Goal: Information Seeking & Learning: Understand process/instructions

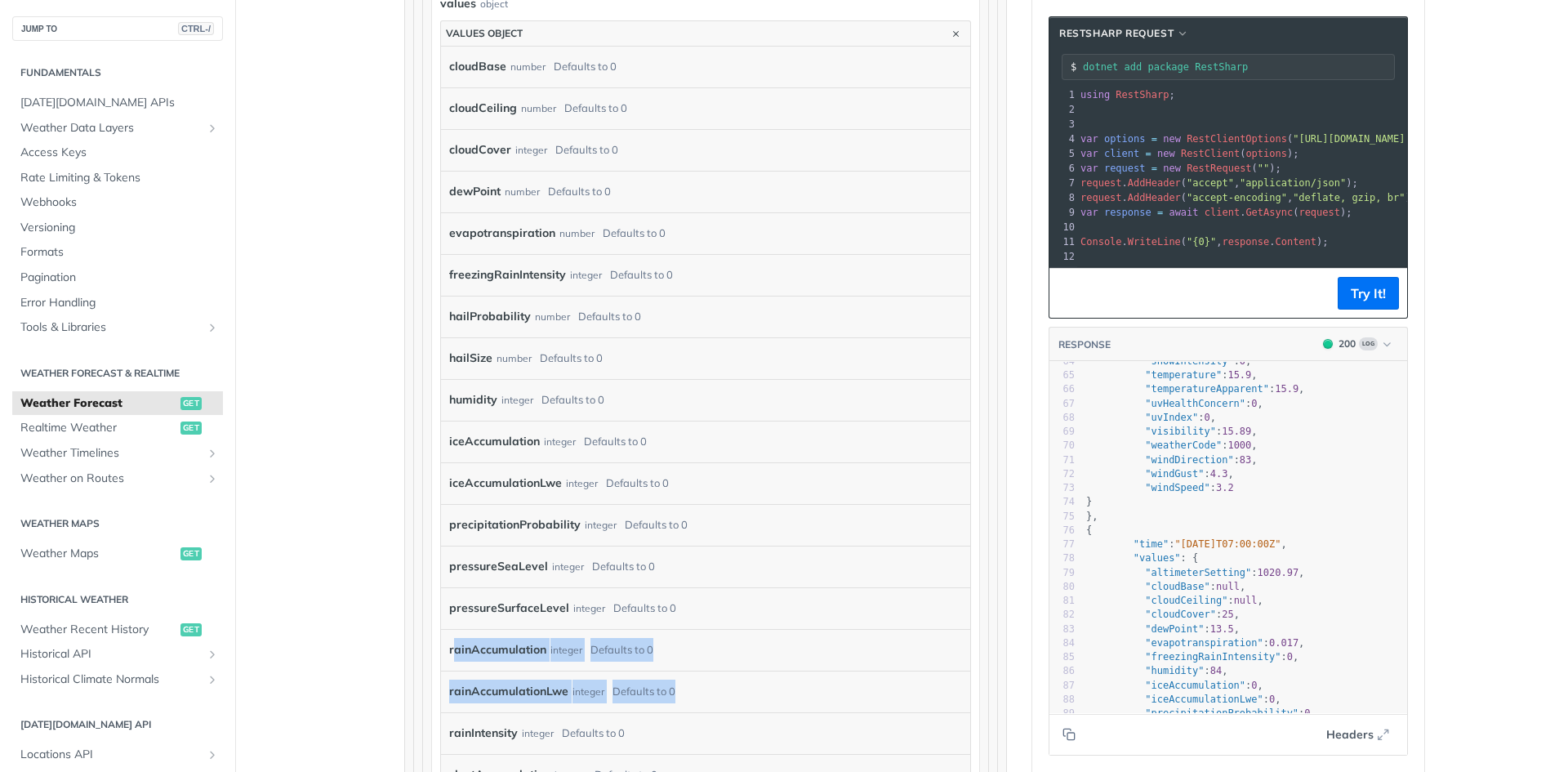
scroll to position [1343, 0]
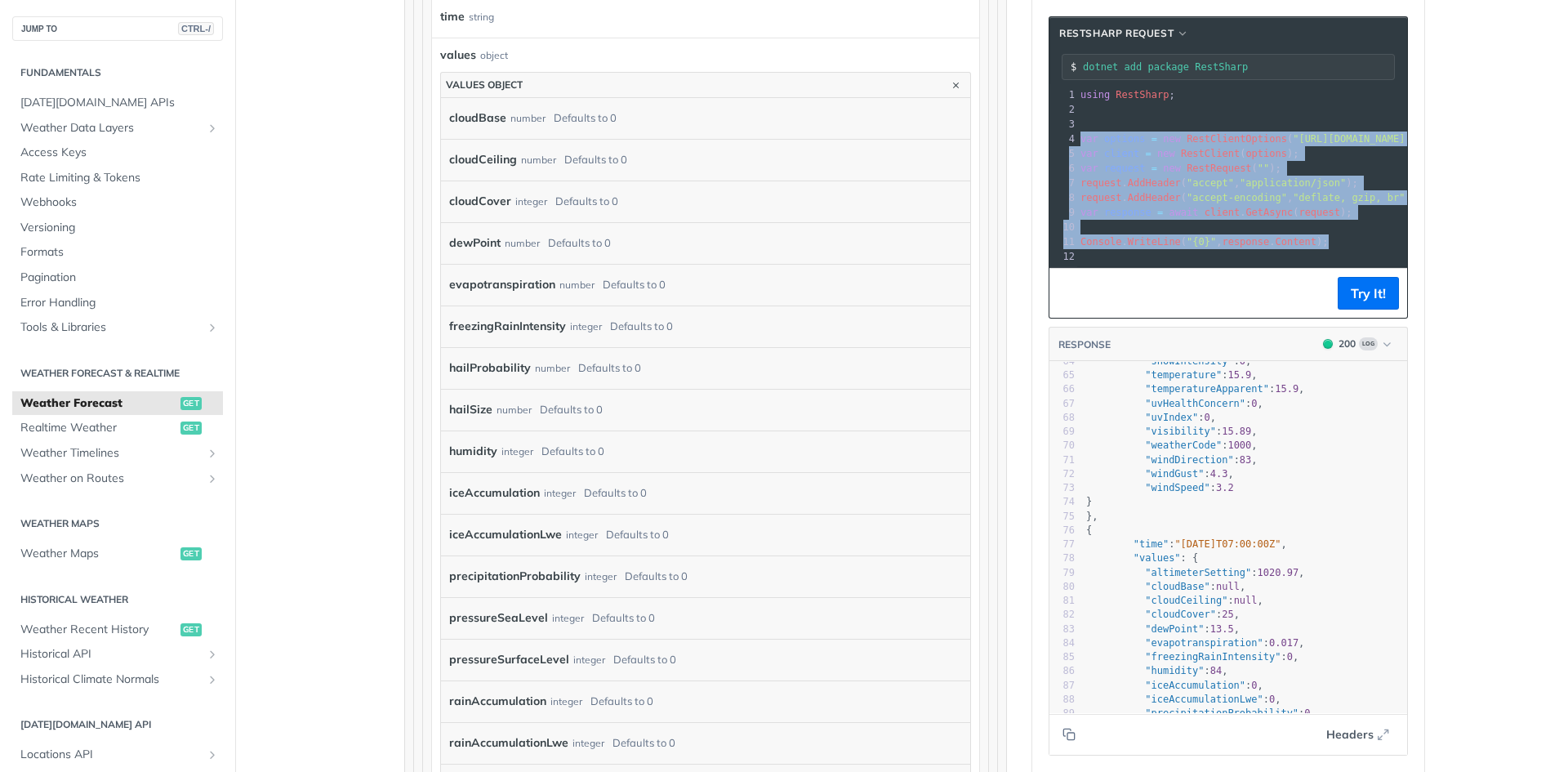
drag, startPoint x: 1325, startPoint y: 243, endPoint x: 1064, endPoint y: 134, distance: 282.8
click at [1077, 134] on div "1 using RestSharp ; 2 ​ 3 ​ 4 var options = new RestClientOptions ( "[URL][DOMA…" at bounding box center [1466, 175] width 777 height 176
copy div "var options = new RestClientOptions ( "[URL][DOMAIN_NAME][DATE]" ); 5 var clien…"
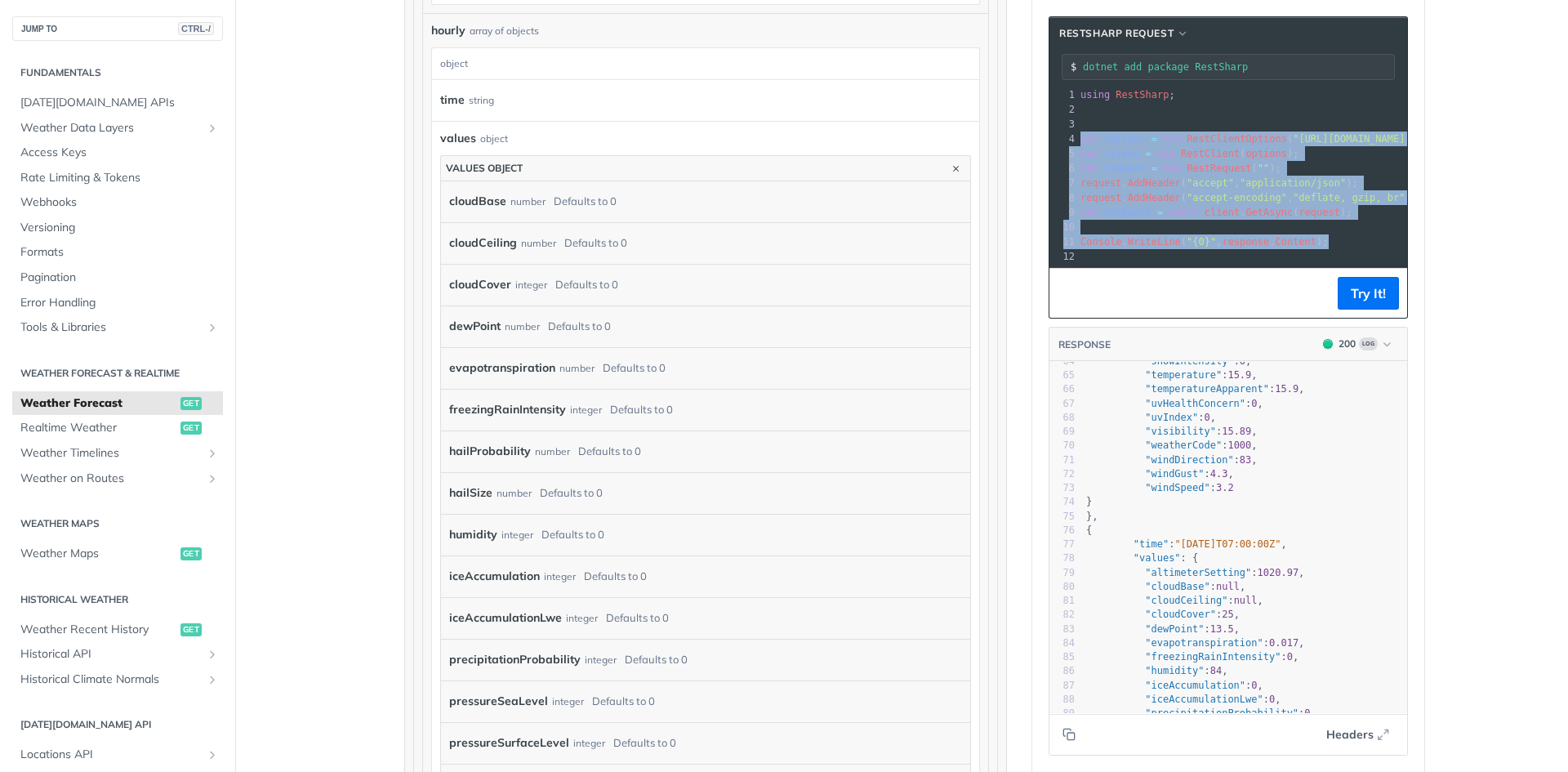
scroll to position [1180, 0]
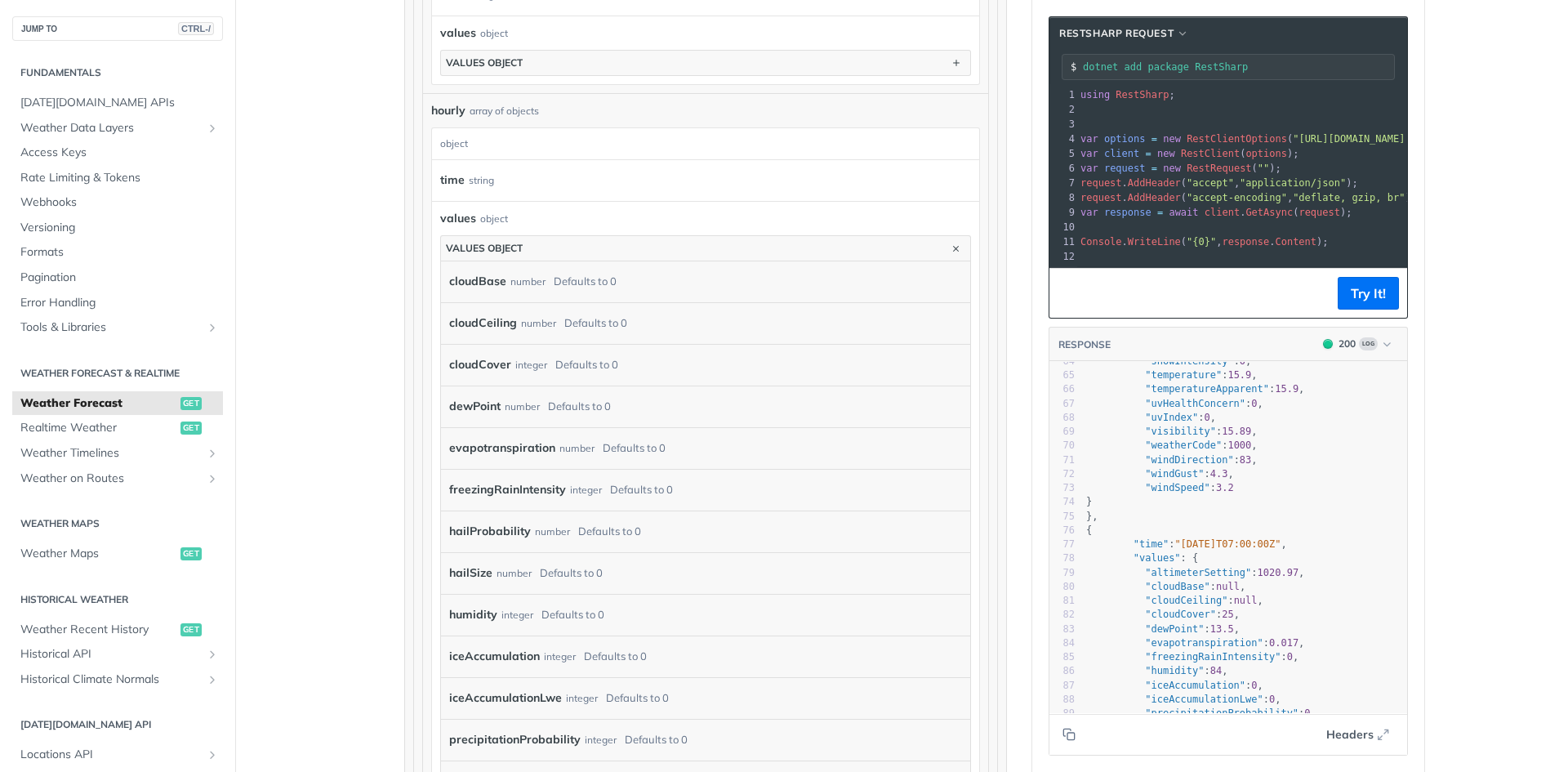
click at [1116, 91] on span "RestSharp" at bounding box center [1142, 95] width 53 height 12
copy span "RestSharp"
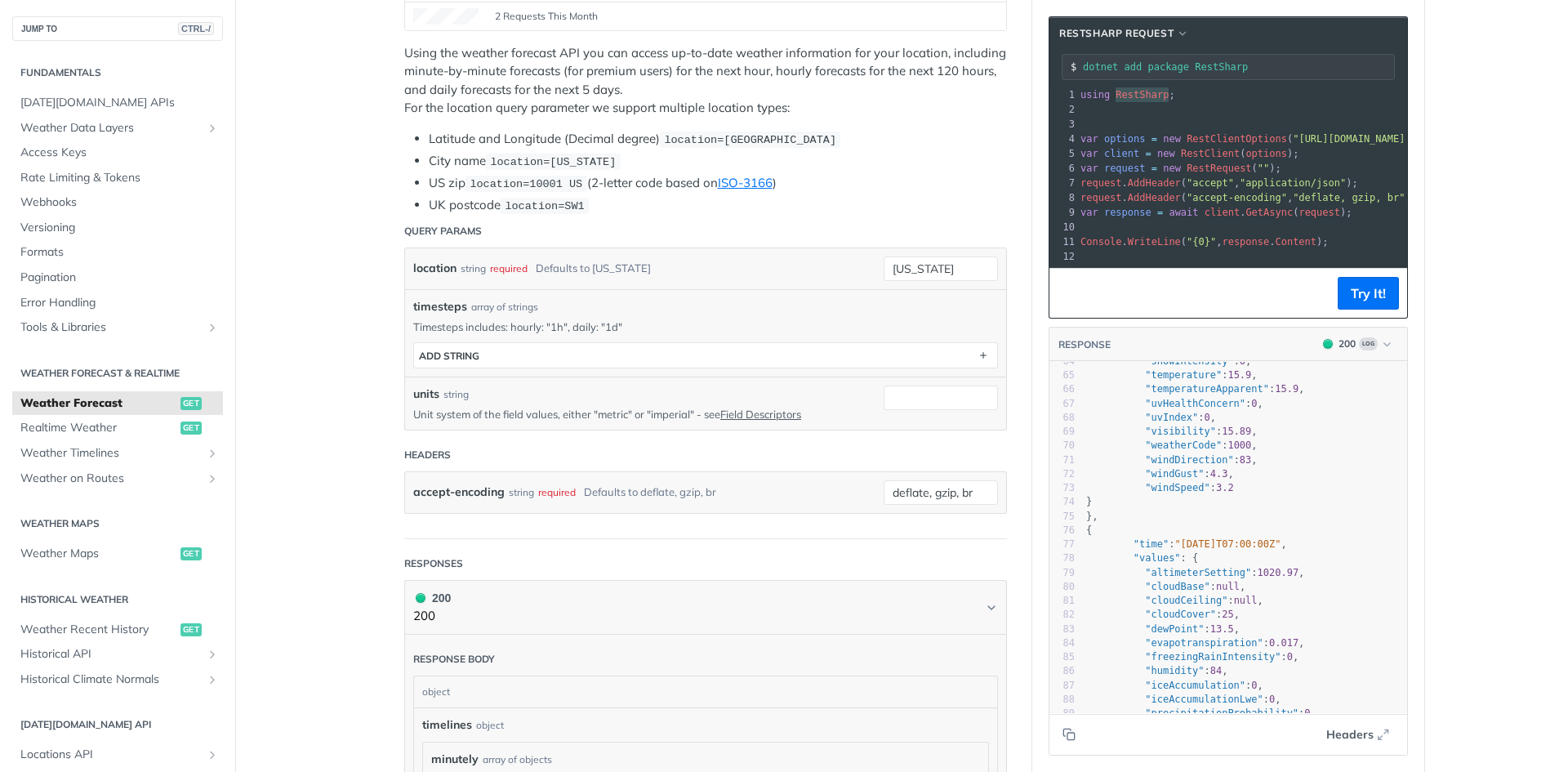
scroll to position [200, 0]
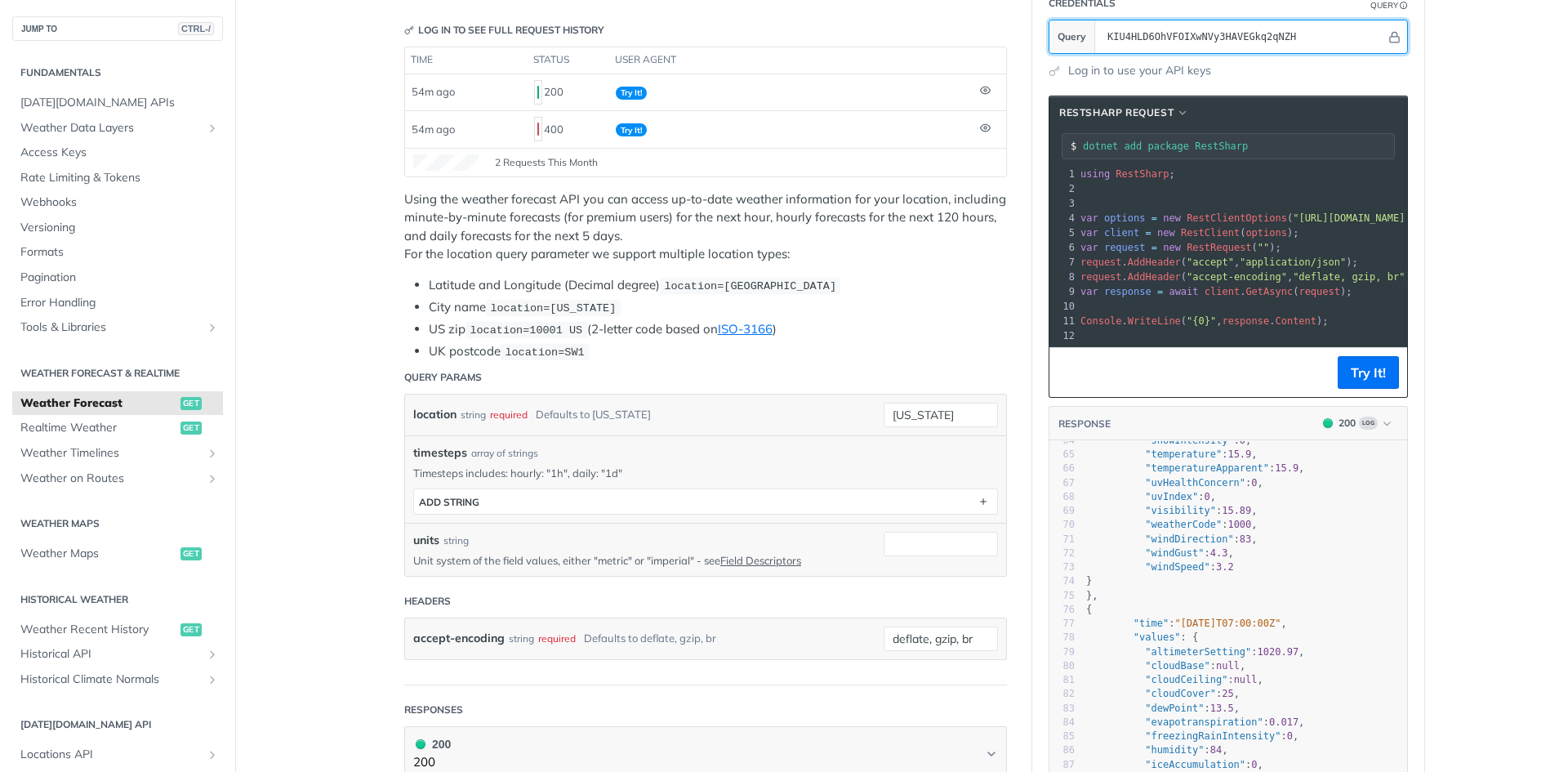
click at [1230, 27] on input "KIU4HLD6OhVFOIXwNVy3HAVEGkq2qNZH" at bounding box center [1242, 36] width 286 height 32
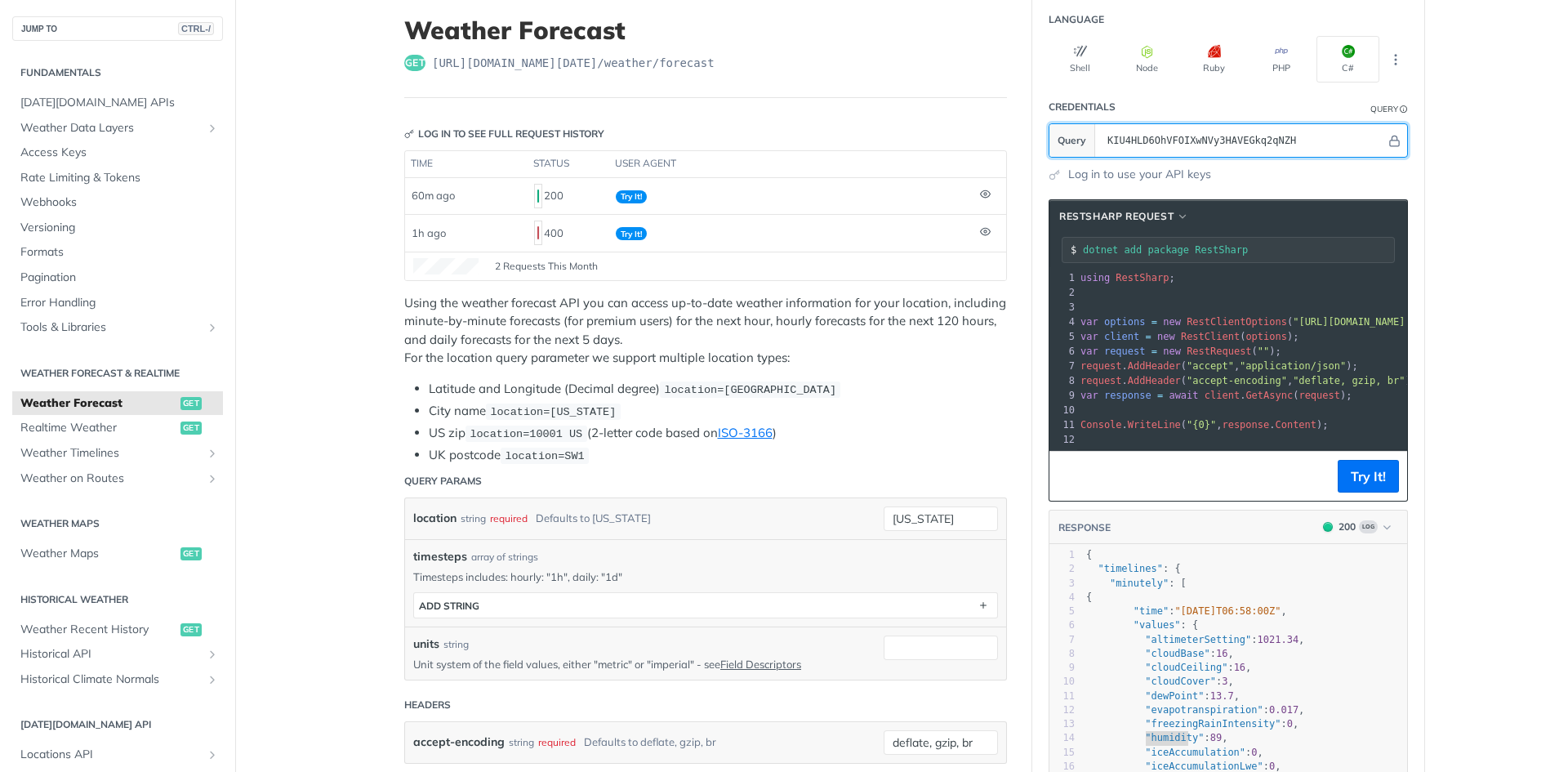
scroll to position [245, 0]
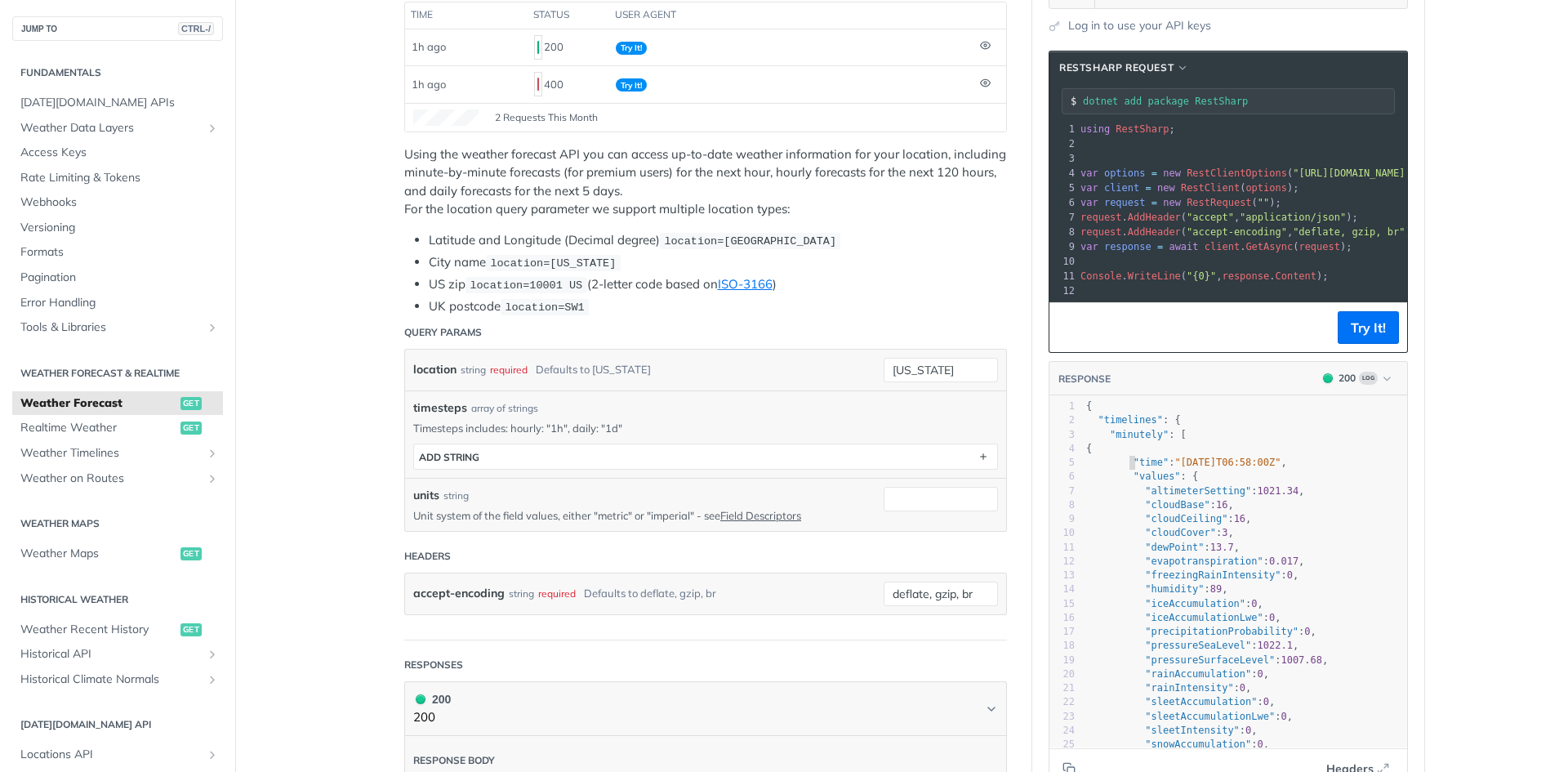
type textarea ""time": "[DATE]T06:58:00Z", "values": { "altimeterSetting": 1021.34, "cloudBase…"
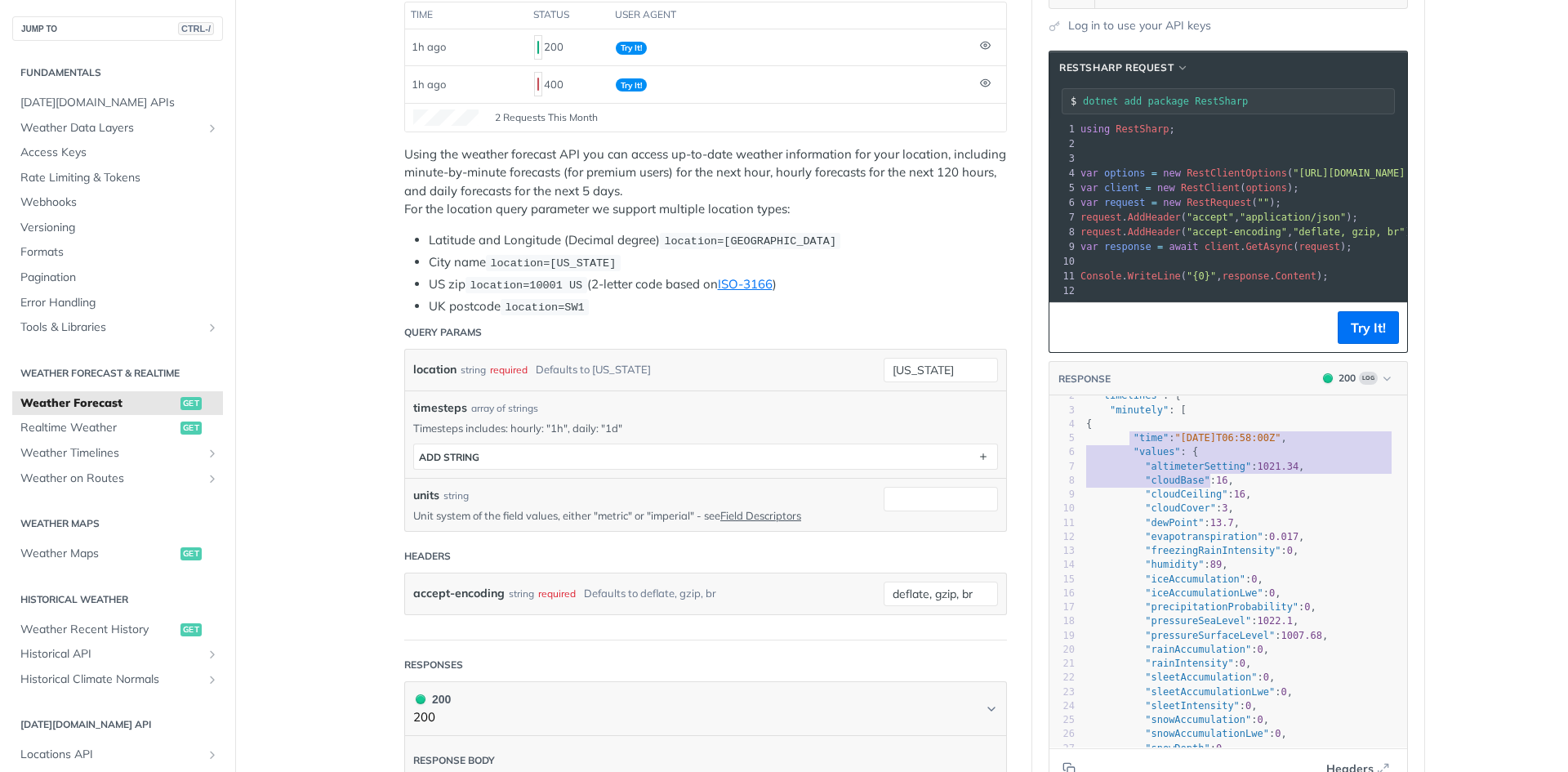
scroll to position [0, 0]
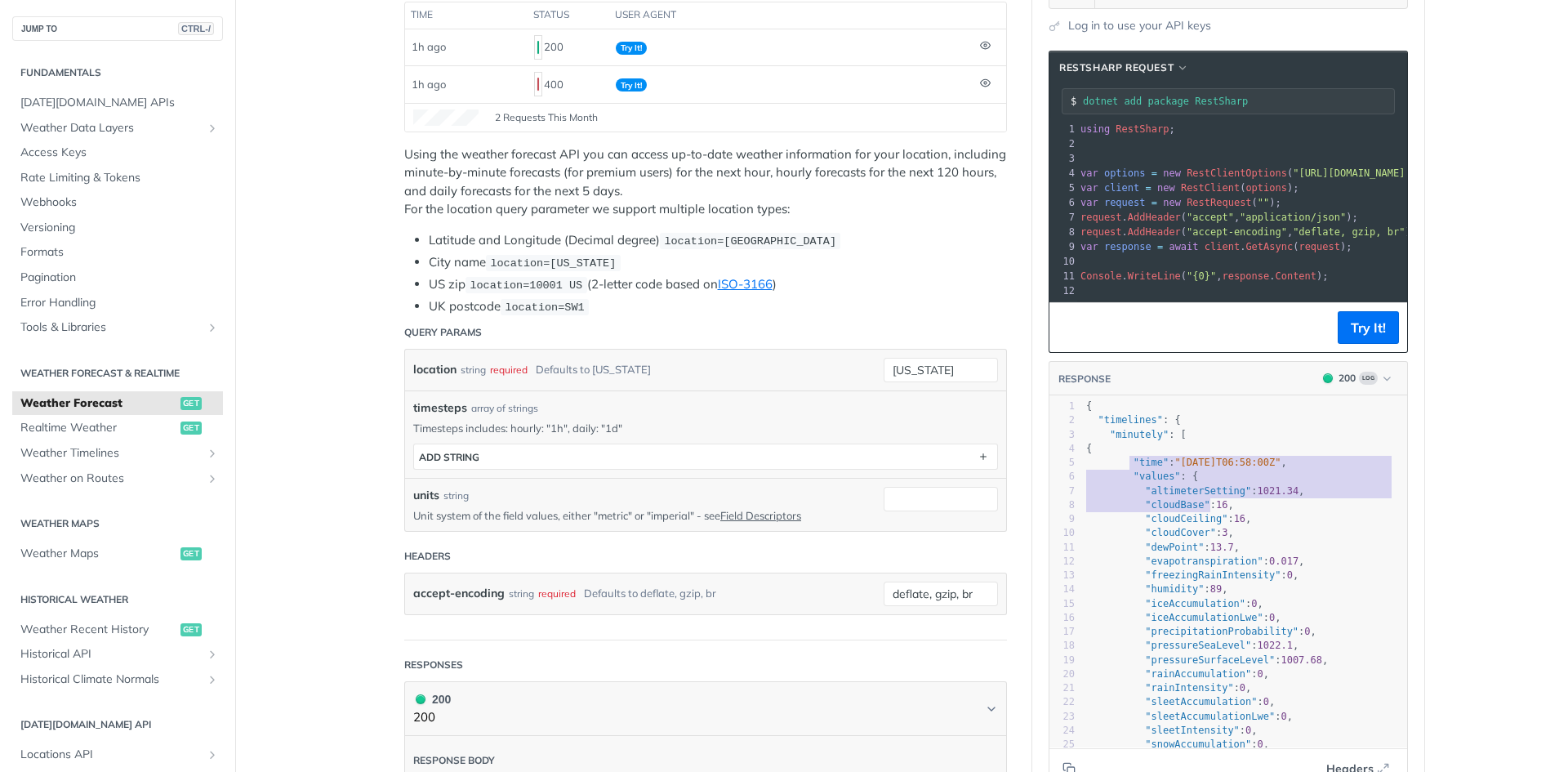
drag, startPoint x: 1123, startPoint y: 475, endPoint x: 1203, endPoint y: 510, distance: 87.3
click at [1203, 510] on div "1 { 2 "timelines" : { 3 "minutely" : [ 4 { 5 "time" : "[DATE]T06:58:00Z" , 6 "v…" at bounding box center [1245, 674] width 325 height 550
click at [1168, 482] on span ""values" : {" at bounding box center [1142, 476] width 112 height 12
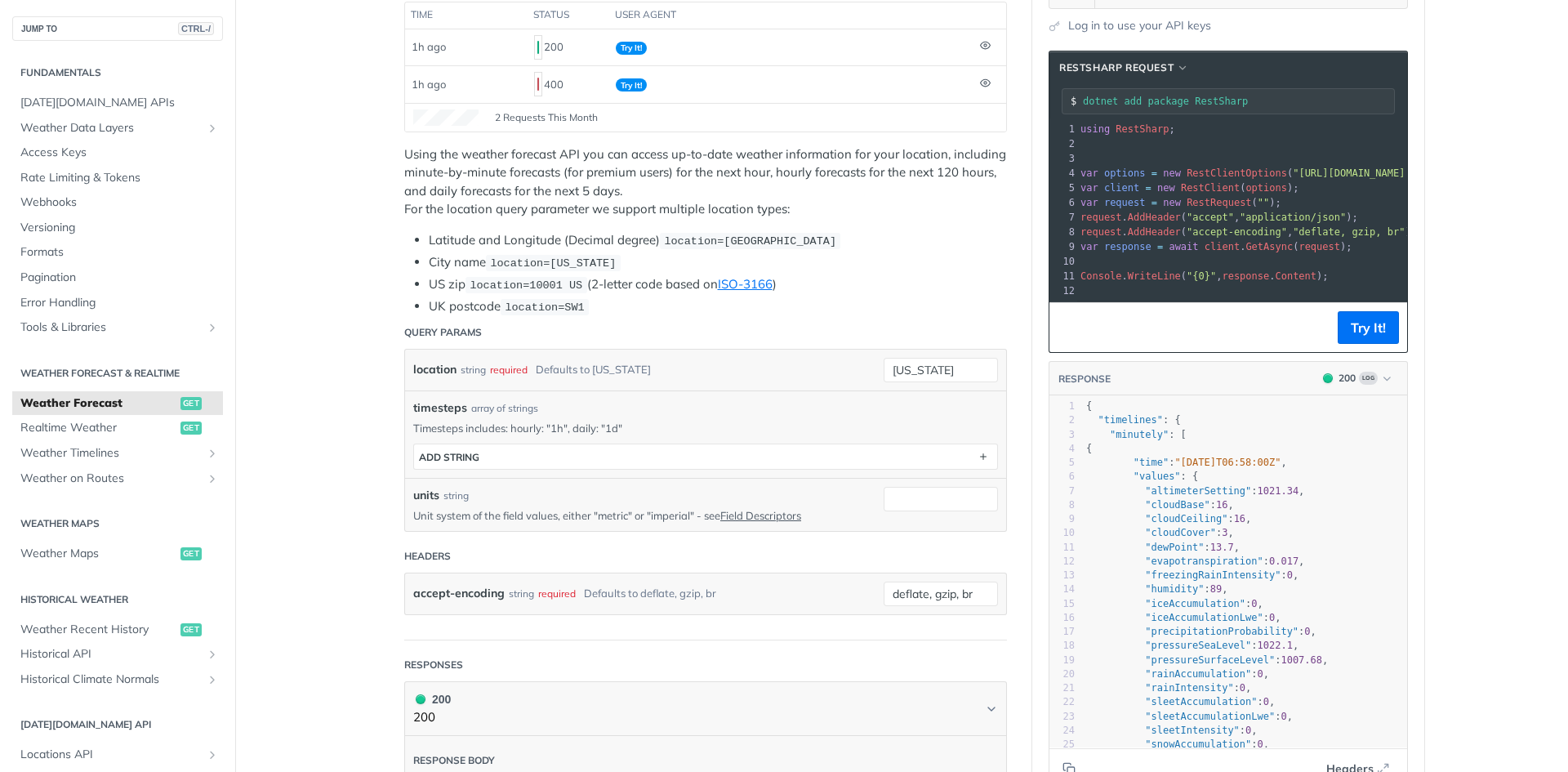
scroll to position [45, 0]
type textarea "values": {"
drag, startPoint x: 1126, startPoint y: 490, endPoint x: 1192, endPoint y: 493, distance: 66.1
click at [1192, 484] on pre ""values" : {" at bounding box center [1245, 476] width 325 height 14
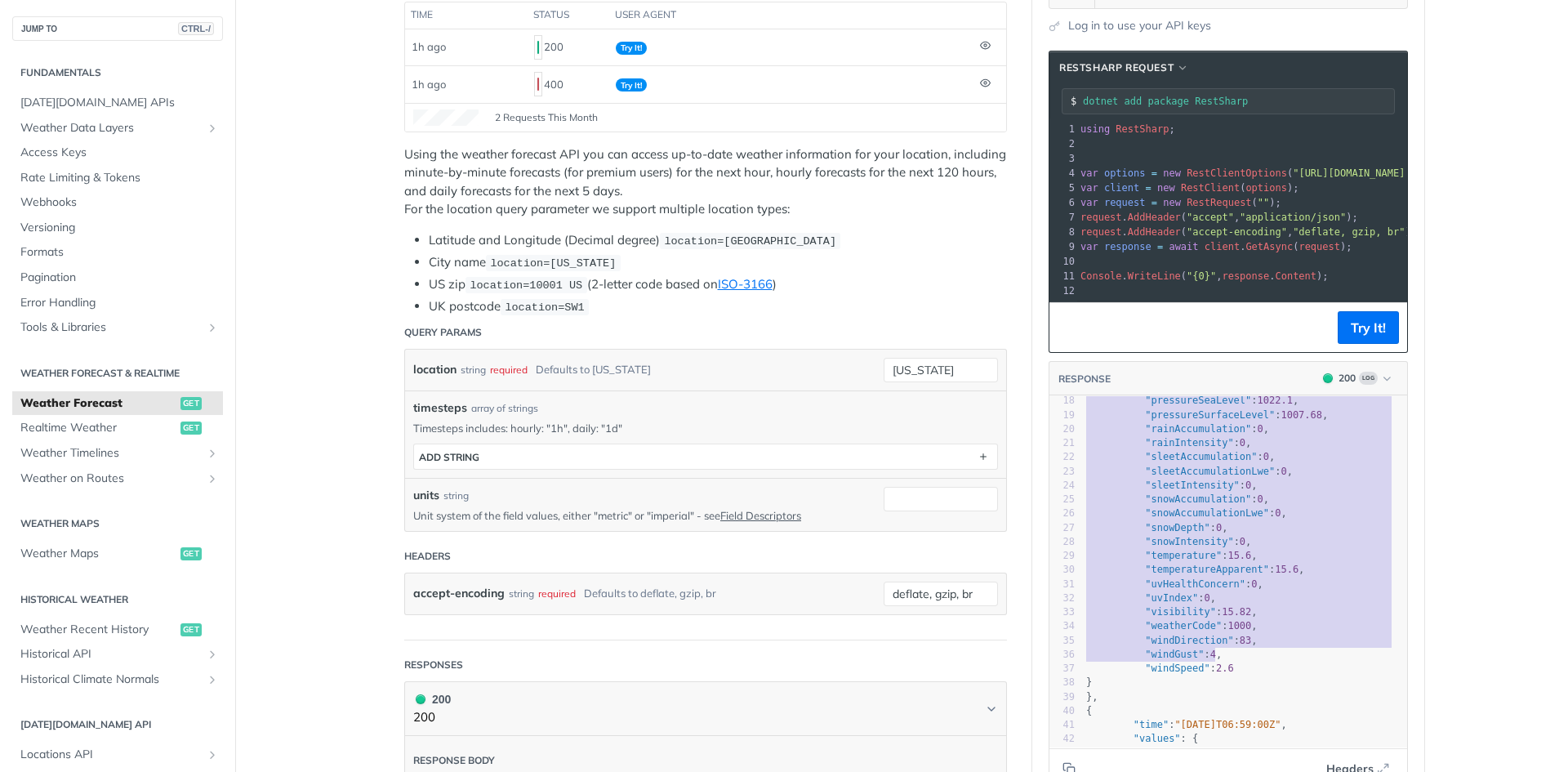
type textarea ""altimeterSetting": 1021.34, "cloudBase": 16, "cloudCeiling": 16, "cloudCover":…"
drag, startPoint x: 1134, startPoint y: 504, endPoint x: 1250, endPoint y: 679, distance: 210.0
click at [1250, 679] on div "1 { 2 "timelines" : { 3 "minutely" : [ 4 { 5 "time" : "[DATE]T06:58:00Z" , 6 "v…" at bounding box center [1245, 612] width 325 height 916
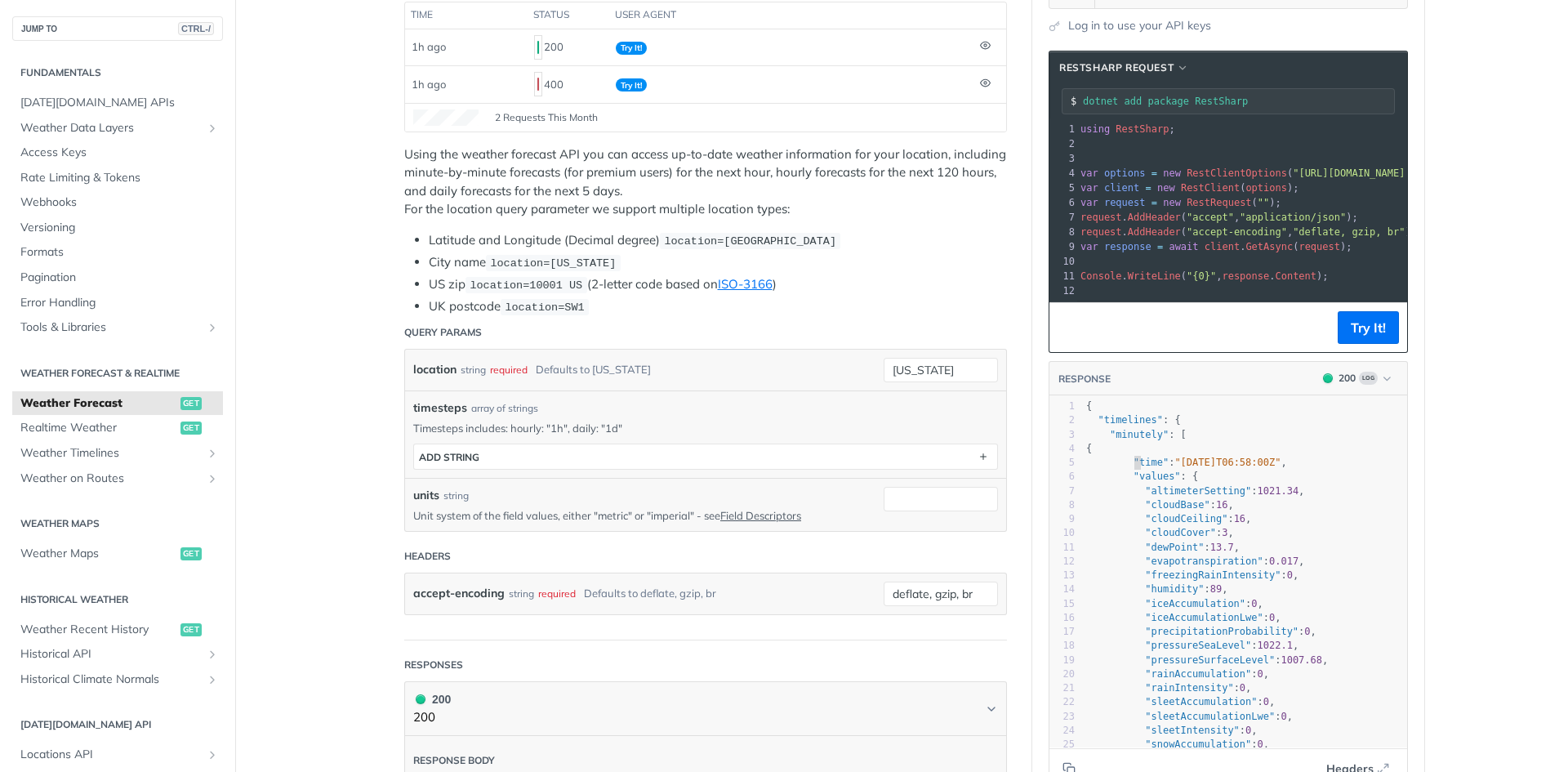
click at [1134, 468] on span ""time"" at bounding box center [1152, 462] width 35 height 12
click at [1134, 482] on span ""values"" at bounding box center [1158, 476] width 47 height 12
type textarea "values"
click at [1134, 482] on span ""values"" at bounding box center [1158, 476] width 47 height 12
click at [1142, 468] on span ""time"" at bounding box center [1152, 462] width 35 height 12
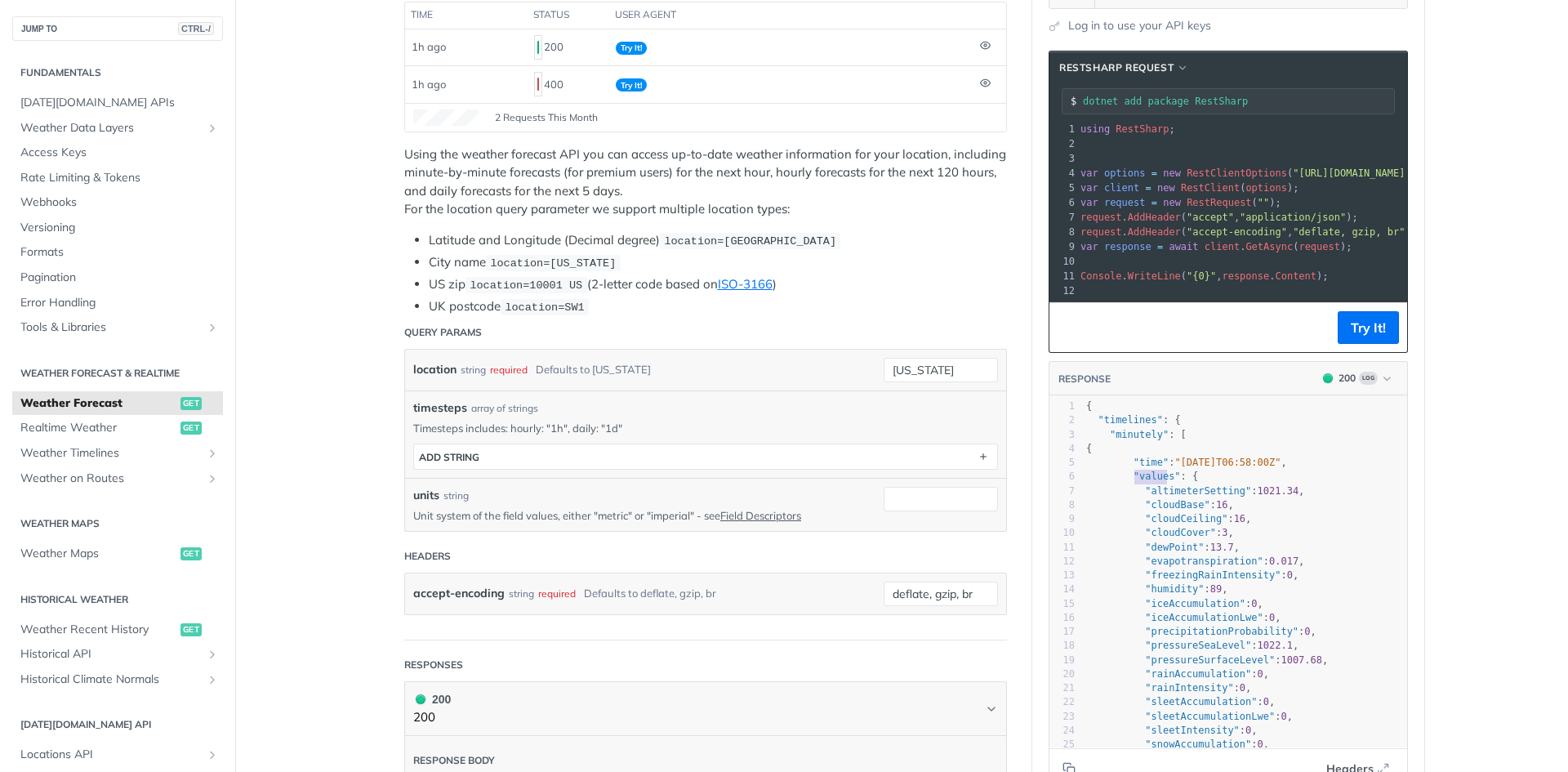
type textarea "time"
click at [1142, 468] on span ""time"" at bounding box center [1152, 462] width 35 height 12
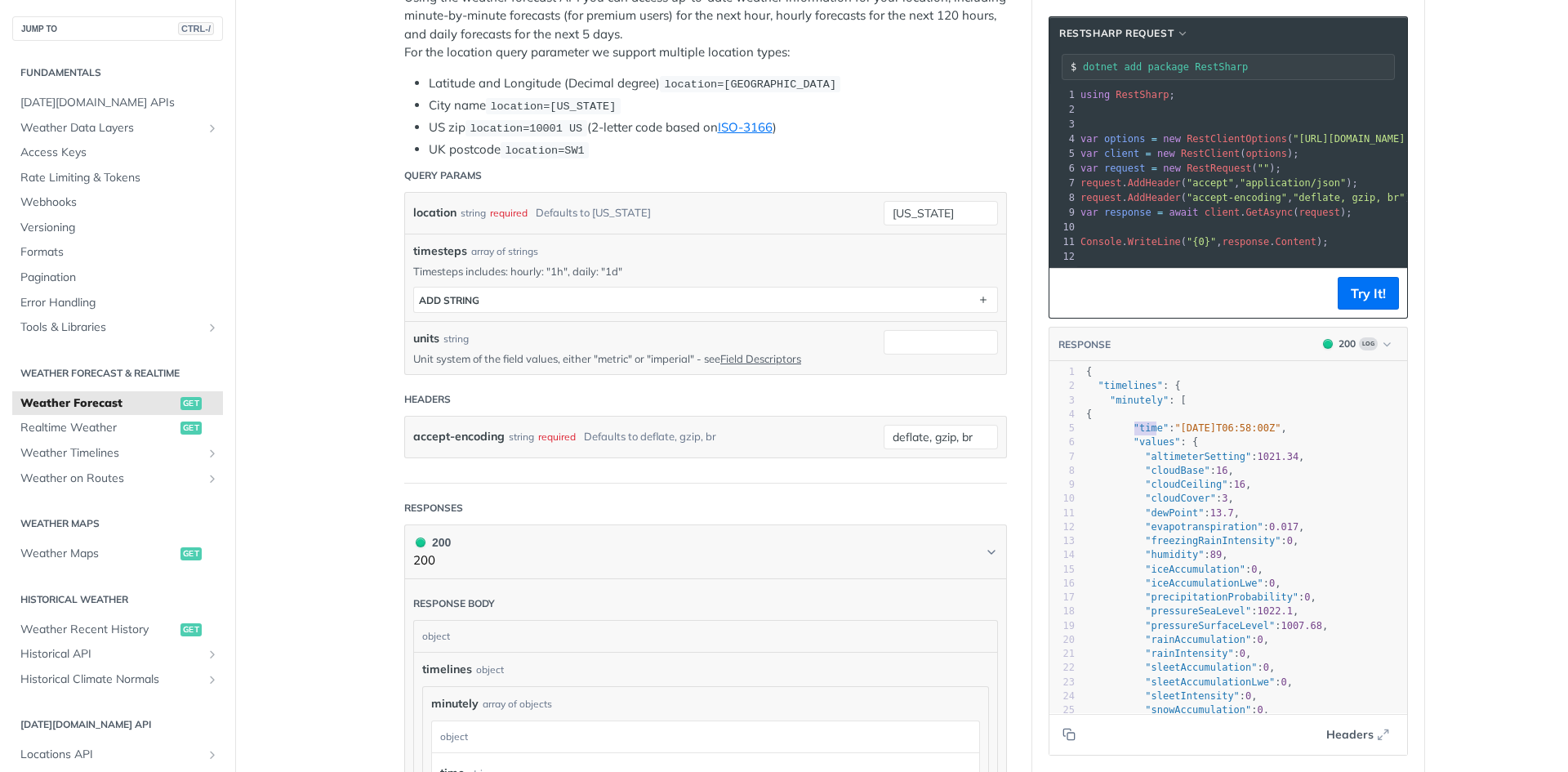
scroll to position [408, 0]
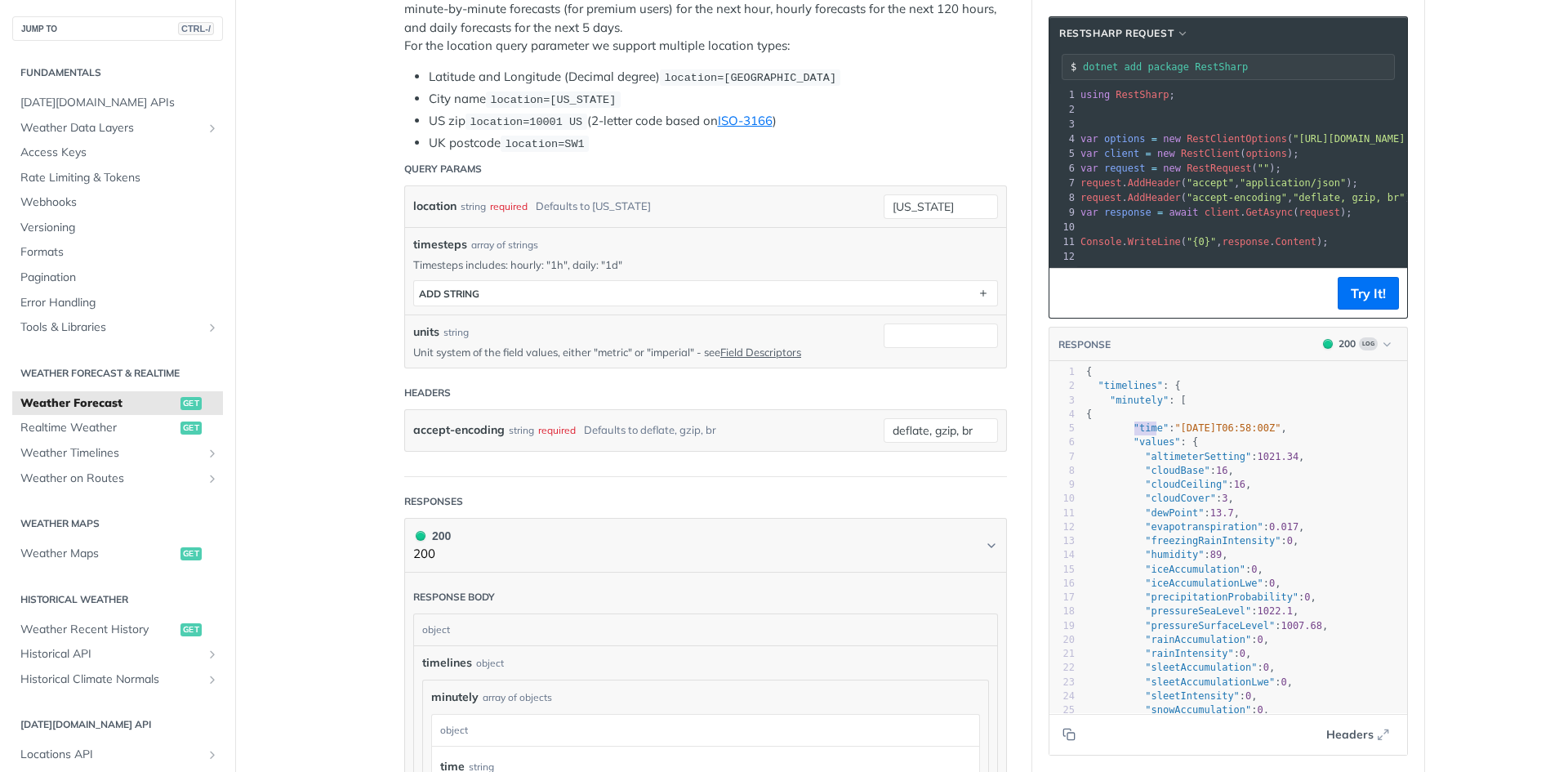
click at [1135, 447] on span ""values"" at bounding box center [1158, 442] width 47 height 12
type textarea "values"
click at [1135, 447] on span ""values"" at bounding box center [1158, 442] width 47 height 12
click at [1139, 434] on span ""time"" at bounding box center [1152, 428] width 35 height 12
type textarea "time"
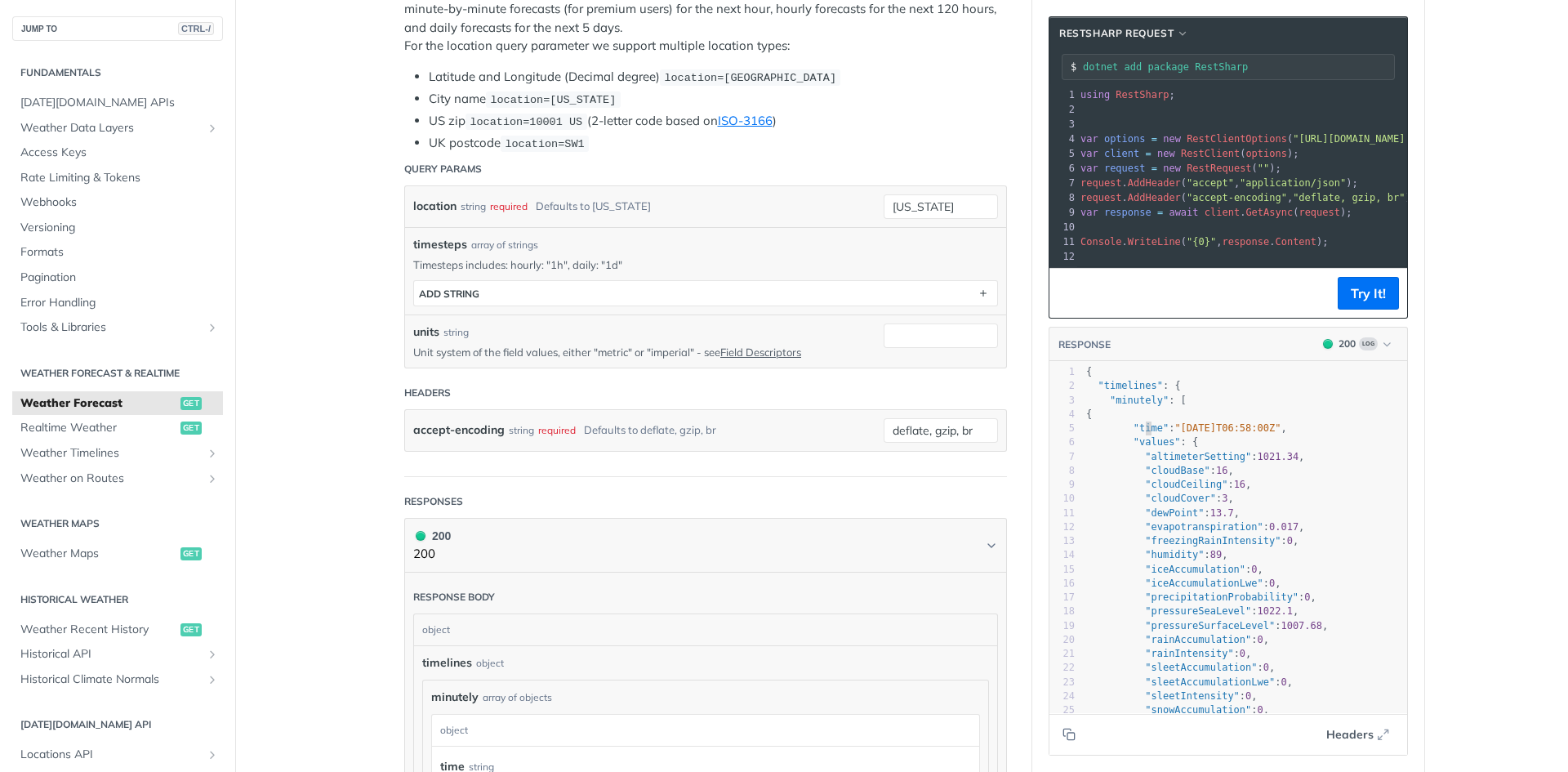
click at [1139, 434] on span ""time"" at bounding box center [1152, 428] width 35 height 12
click at [1131, 406] on span ""minutely"" at bounding box center [1140, 400] width 59 height 12
type textarea "minutely"
click at [1131, 406] on span ""minutely"" at bounding box center [1140, 400] width 59 height 12
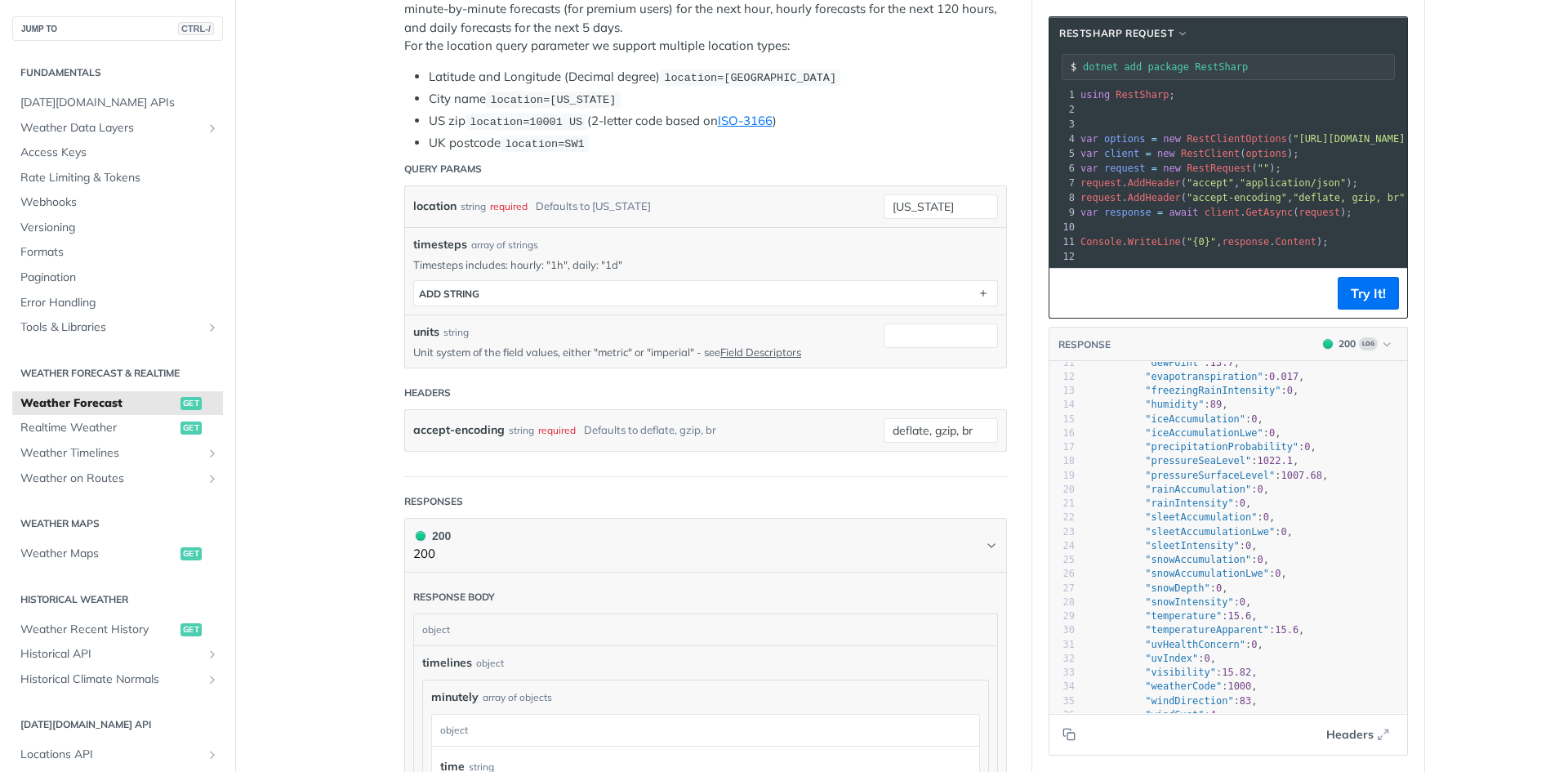
scroll to position [1, 0]
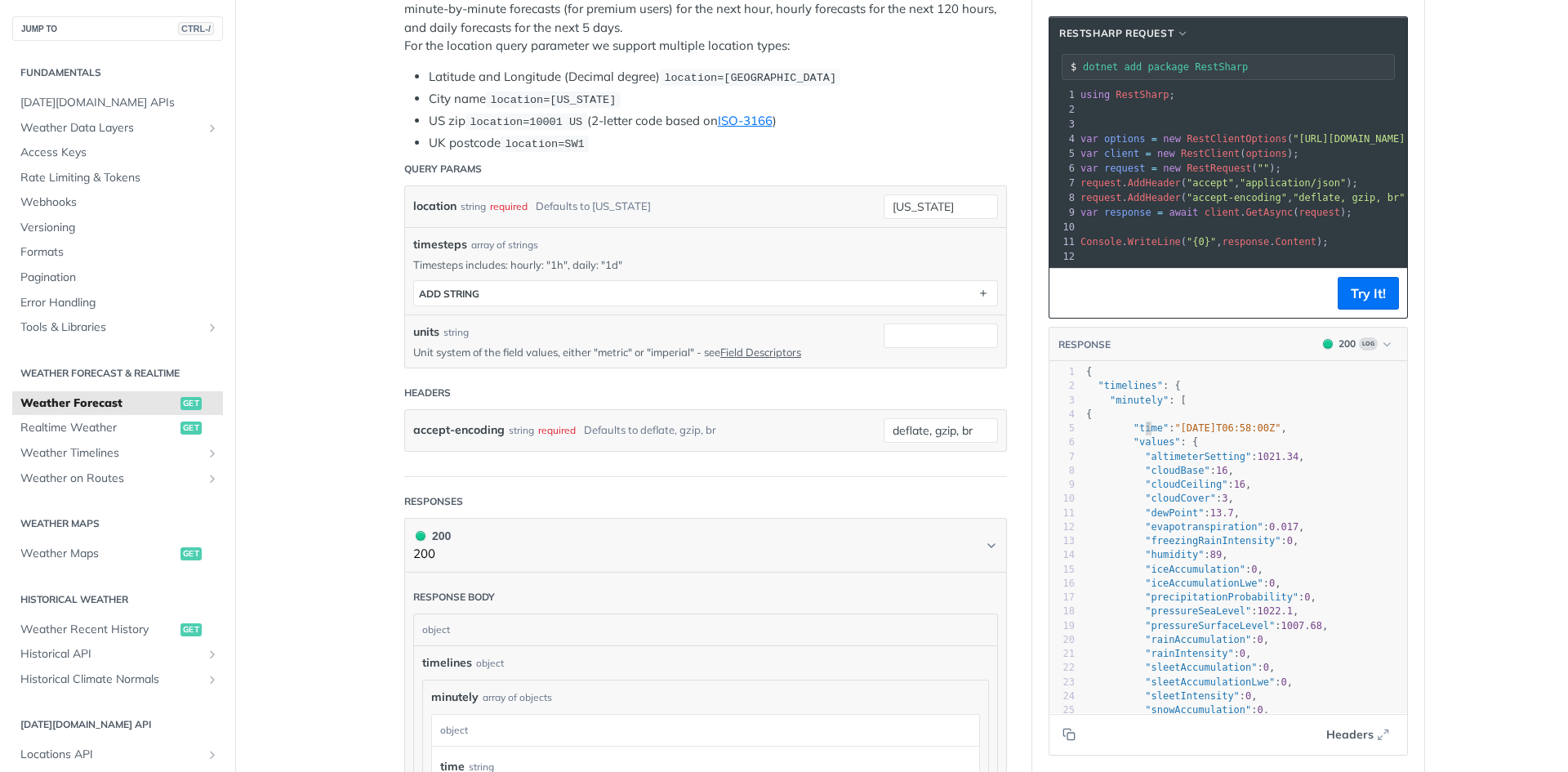
click at [1139, 436] on pre ""time" : "[DATE]T06:58:00Z" ," at bounding box center [1245, 428] width 325 height 14
type textarea "time"
click at [1139, 436] on pre ""time" : "[DATE]T06:58:00Z" ," at bounding box center [1245, 428] width 325 height 14
click at [1135, 447] on span ""values"" at bounding box center [1158, 442] width 47 height 12
type textarea "values"
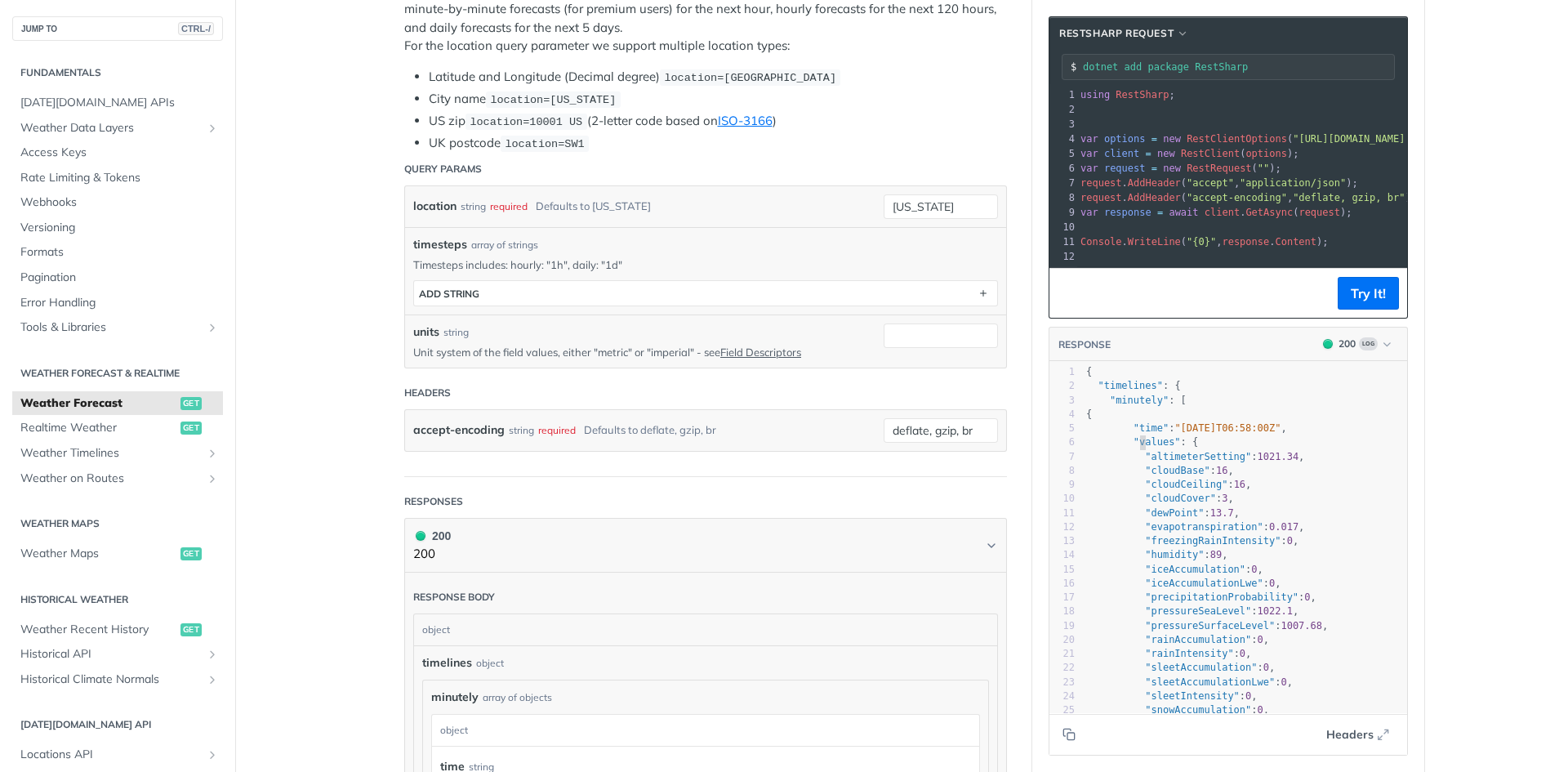
click at [1135, 447] on span ""values"" at bounding box center [1158, 442] width 47 height 12
click at [1132, 406] on span ""minutely"" at bounding box center [1140, 400] width 59 height 12
type textarea "minutely"
click at [1132, 406] on span ""minutely"" at bounding box center [1140, 400] width 59 height 12
click at [1119, 391] on span ""timelines"" at bounding box center [1130, 386] width 65 height 12
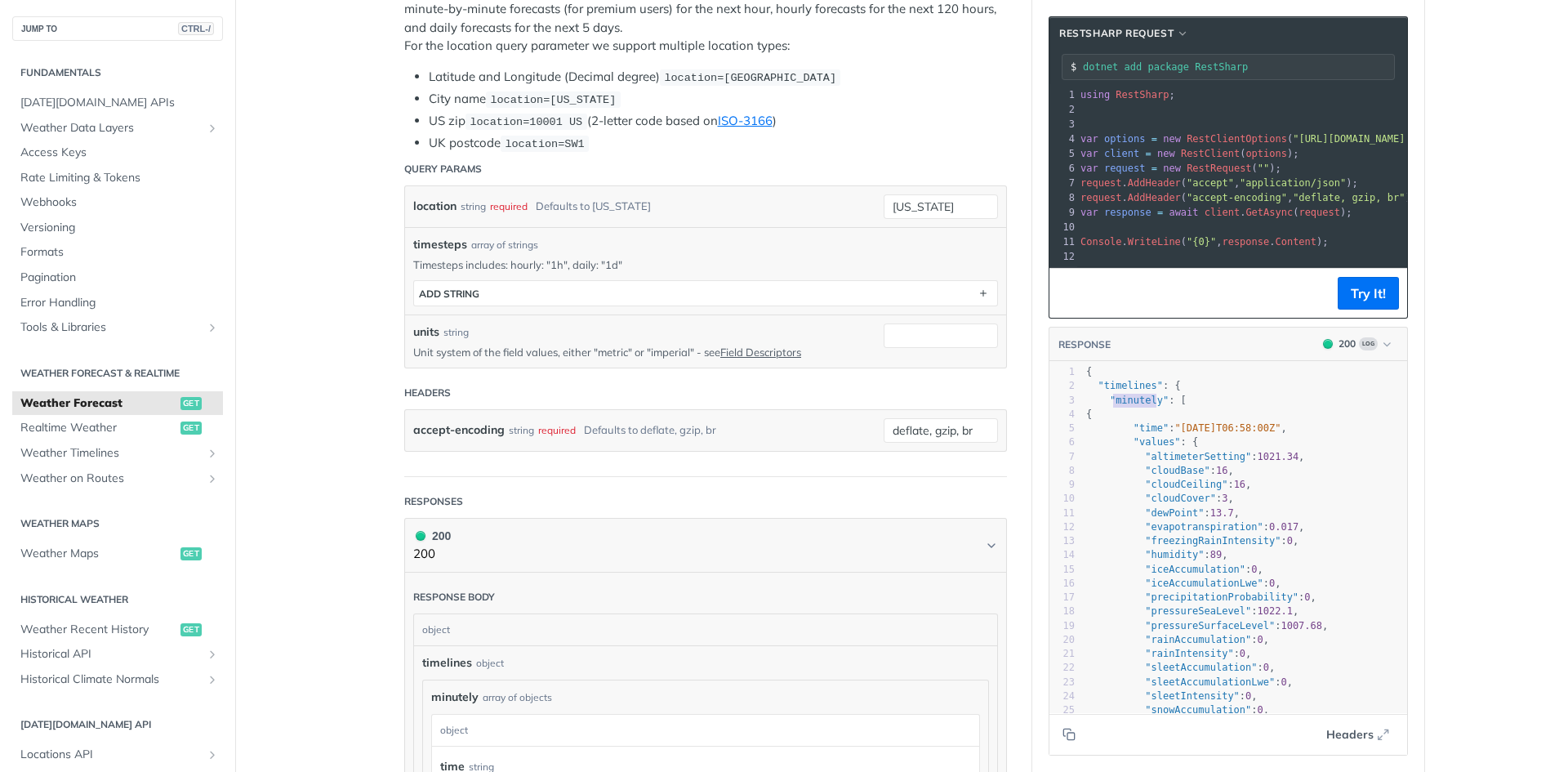
type textarea "timelines"
click at [1119, 391] on span ""timelines"" at bounding box center [1130, 386] width 65 height 12
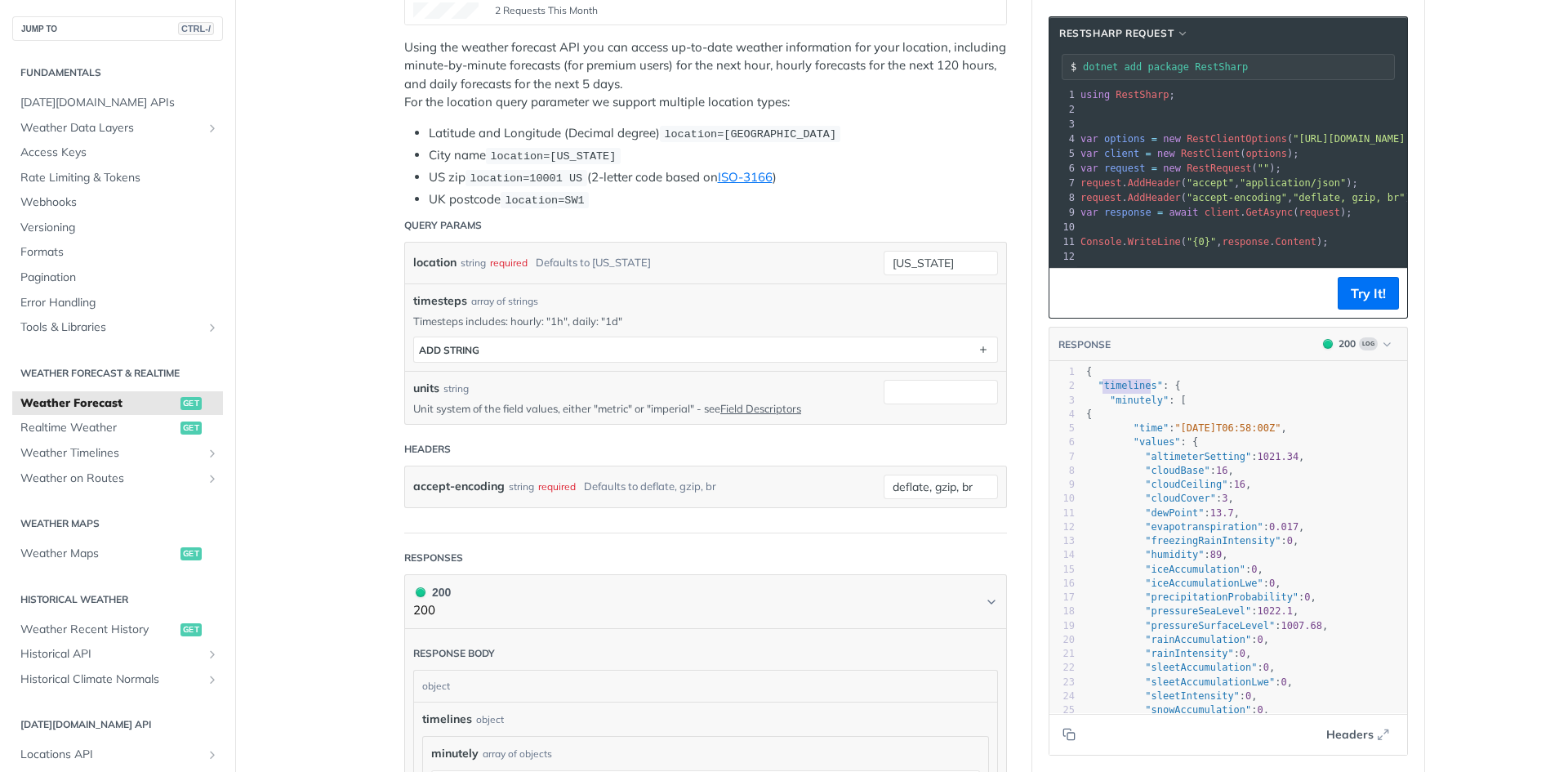
scroll to position [327, 0]
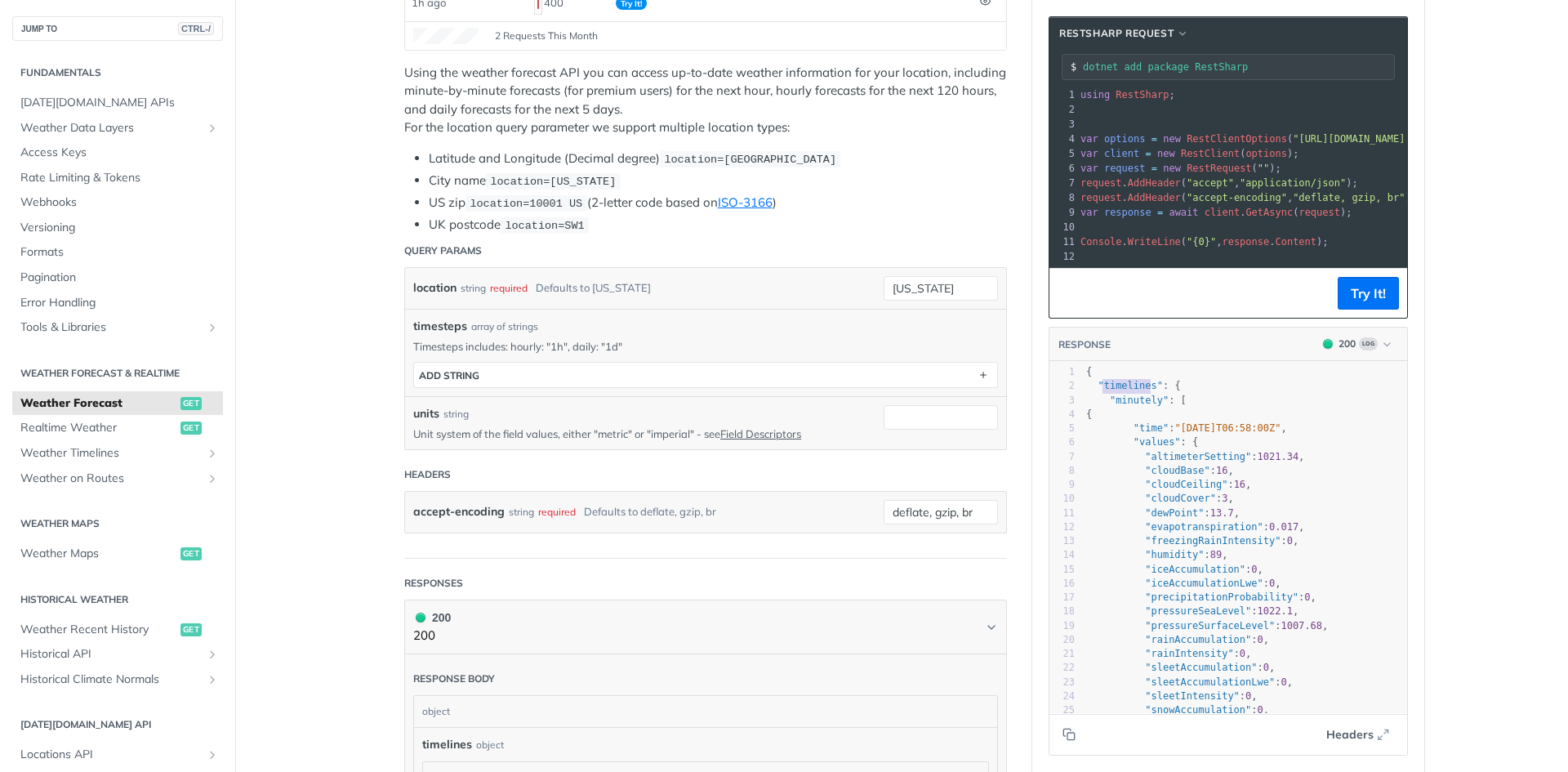
click at [1111, 391] on span ""timelines"" at bounding box center [1130, 386] width 65 height 12
type textarea "timelines"
click at [1111, 391] on span ""timelines"" at bounding box center [1130, 386] width 65 height 12
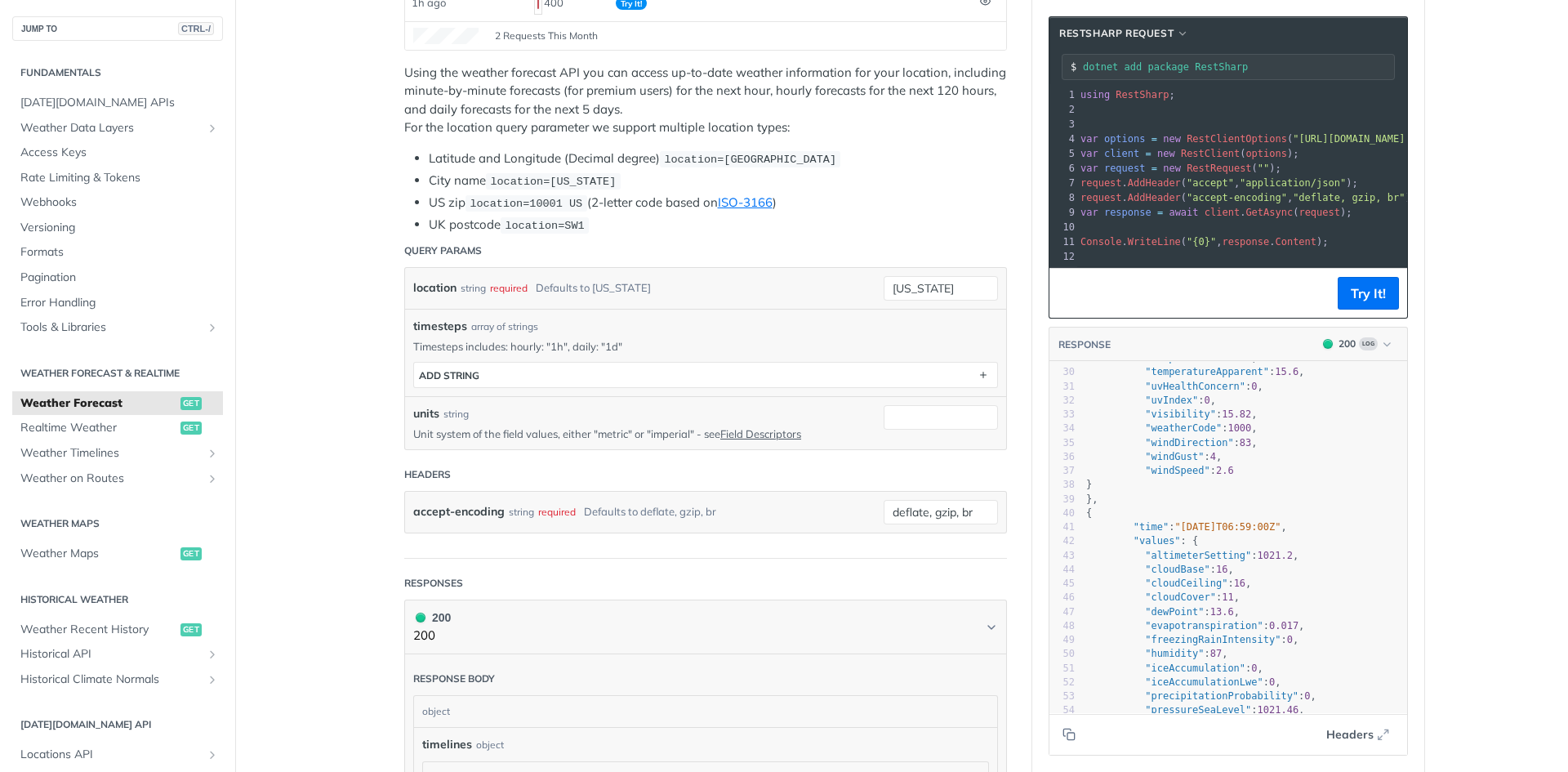
scroll to position [774, 0]
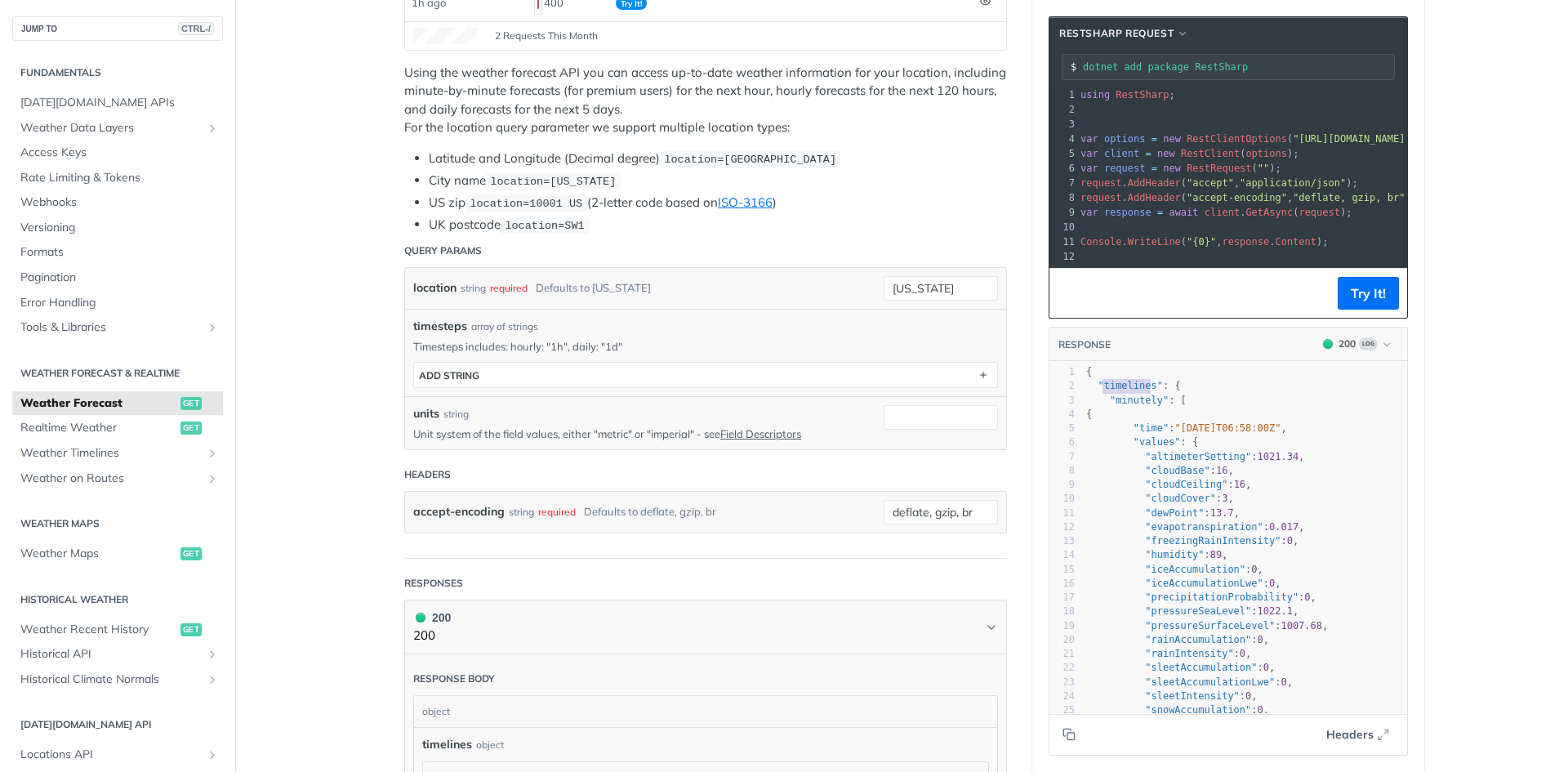
click at [1207, 434] on span ""[DATE]T06:58:00Z"" at bounding box center [1228, 428] width 106 height 12
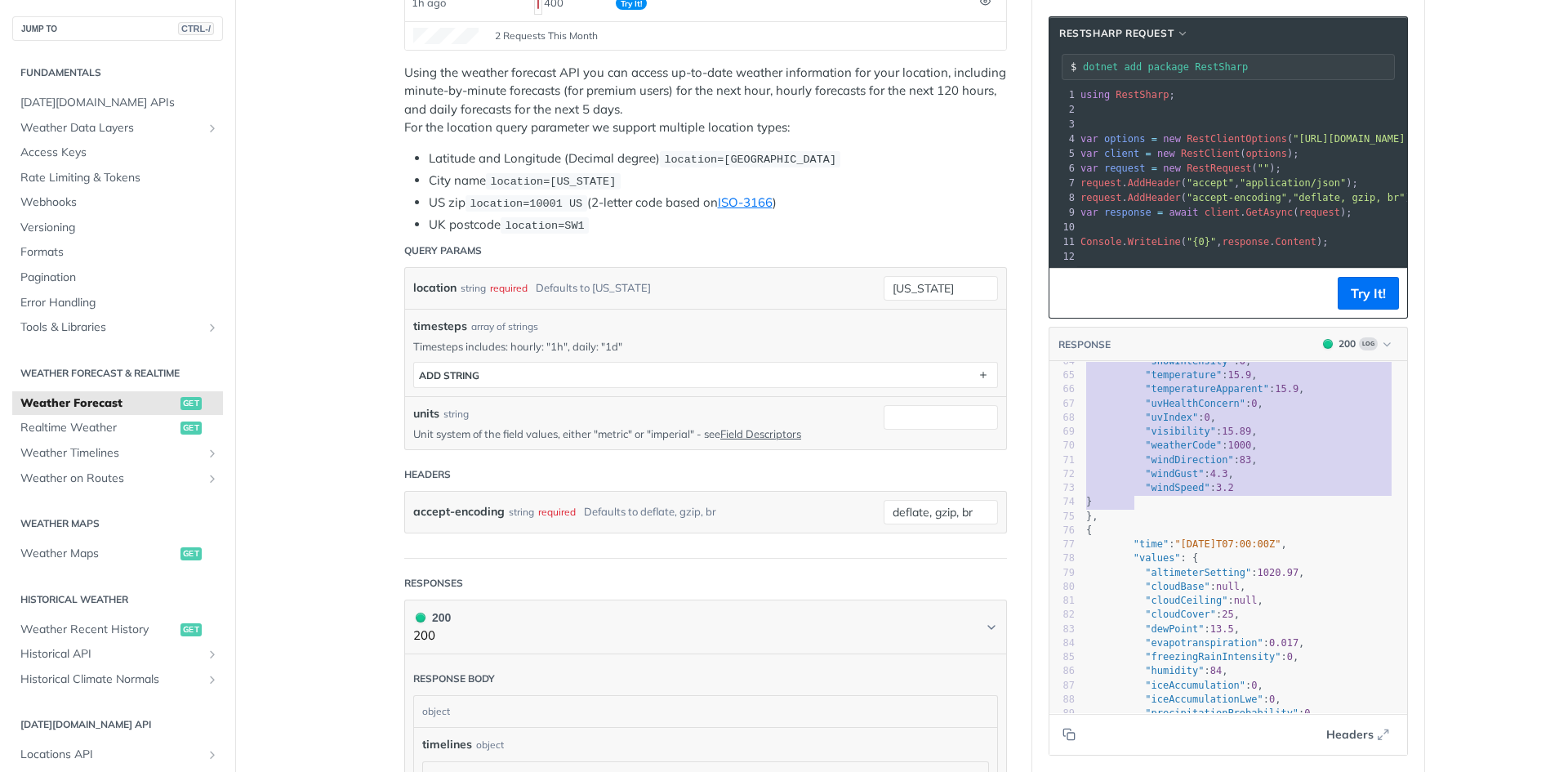
type textarea "{ "timelines": { "minutely": [ { "time": "[DATE]T06:58:00Z", "values": { "altim…"
drag, startPoint x: 1080, startPoint y: 383, endPoint x: 1129, endPoint y: 525, distance: 150.2
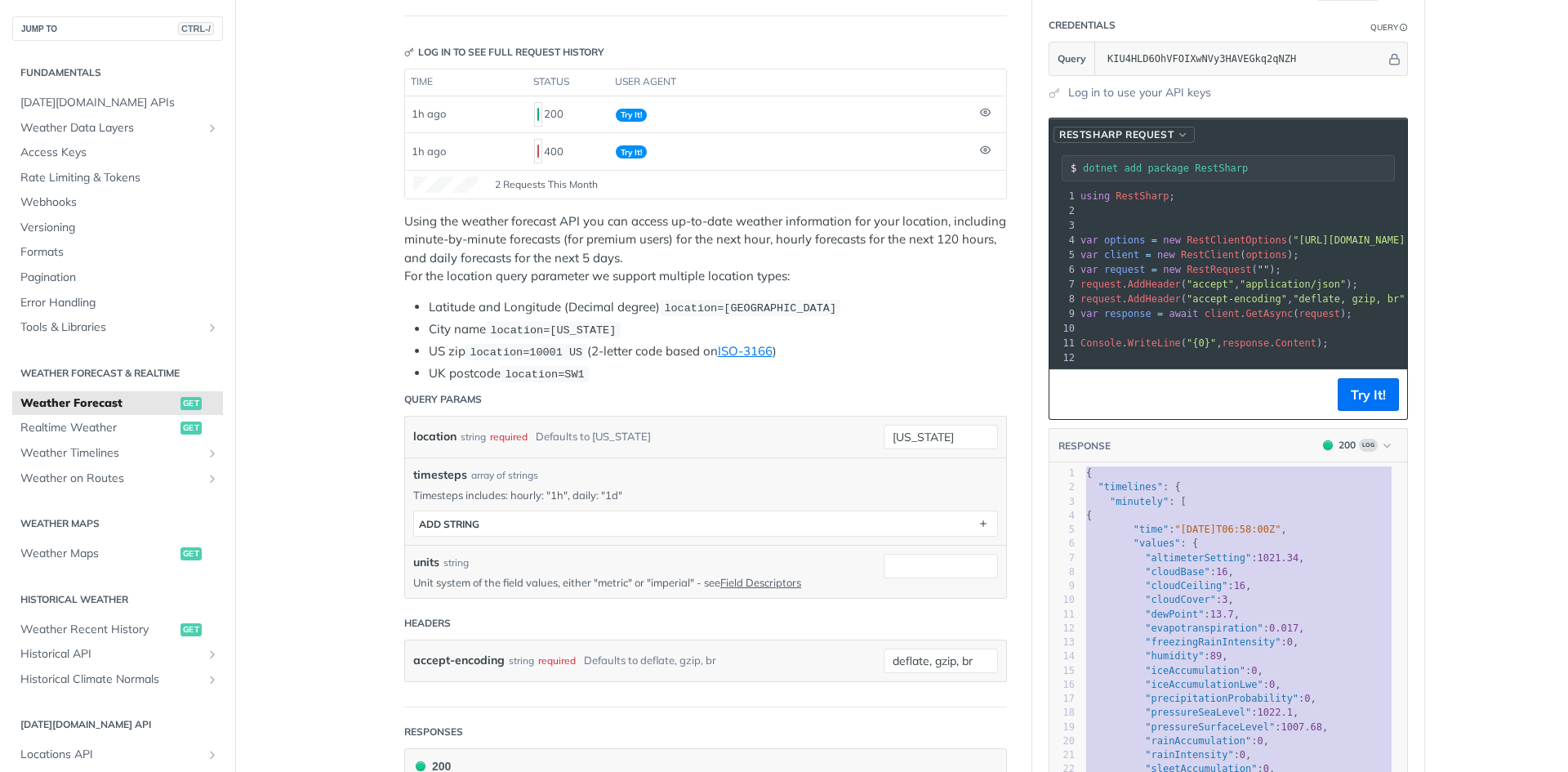
scroll to position [0, 0]
